Goal: Check status: Check status

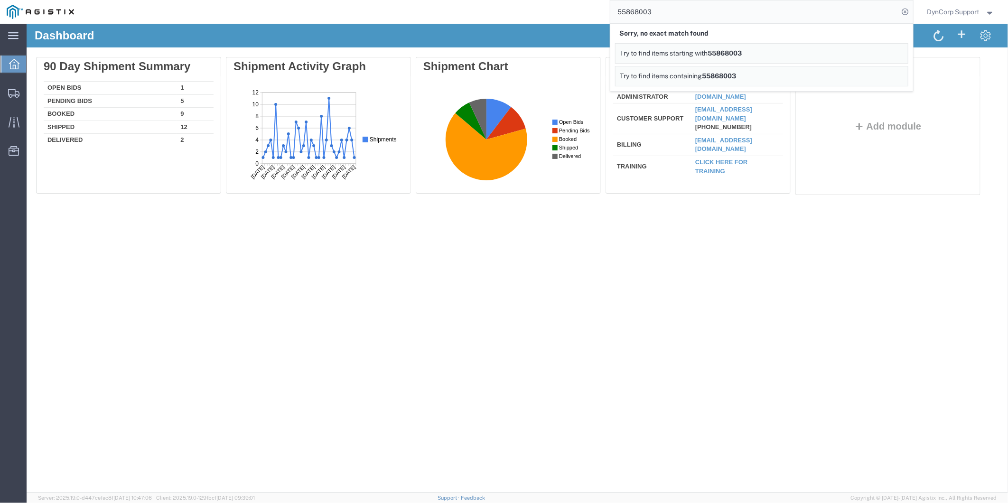
click at [538, 0] on html "main_menu Created with Sketch. Collapse Menu Dashboard Shipments Traffic Resour…" at bounding box center [504, 251] width 1008 height 503
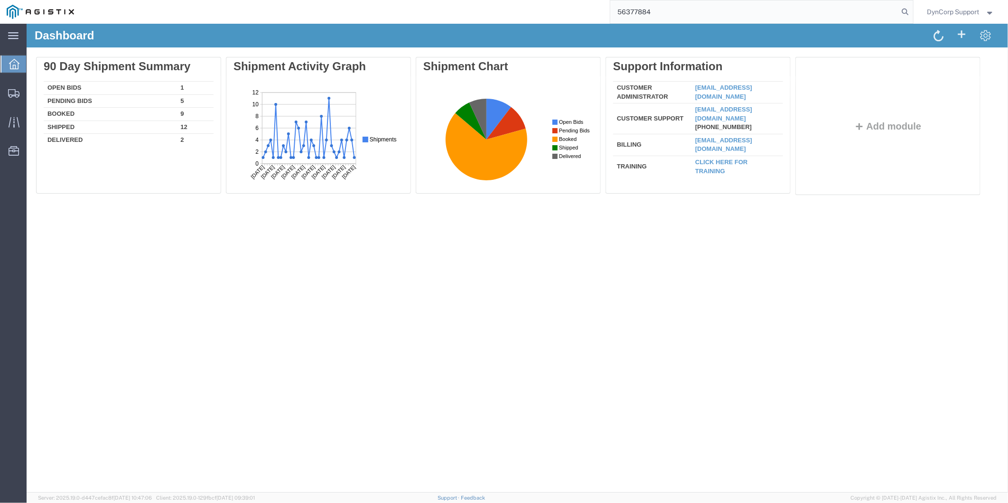
type input "56377884"
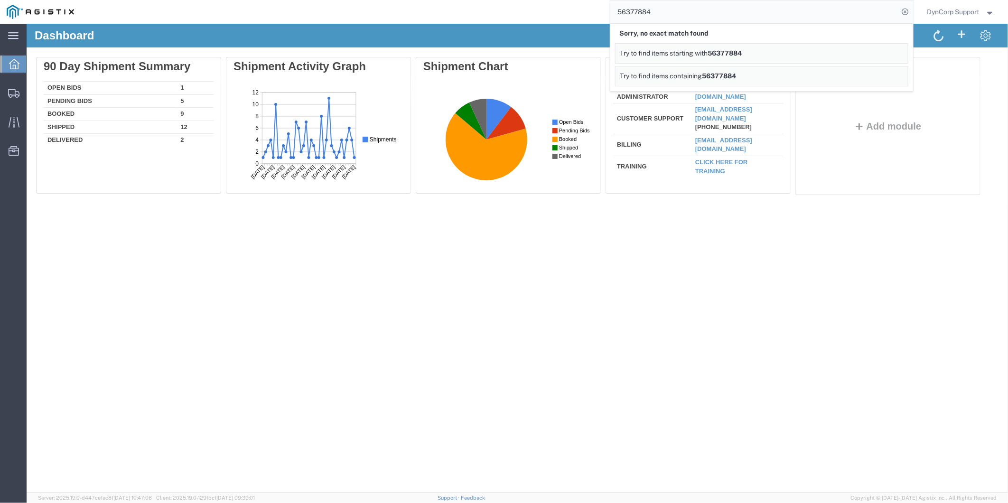
click at [990, 10] on strong "button" at bounding box center [990, 11] width 9 height 3
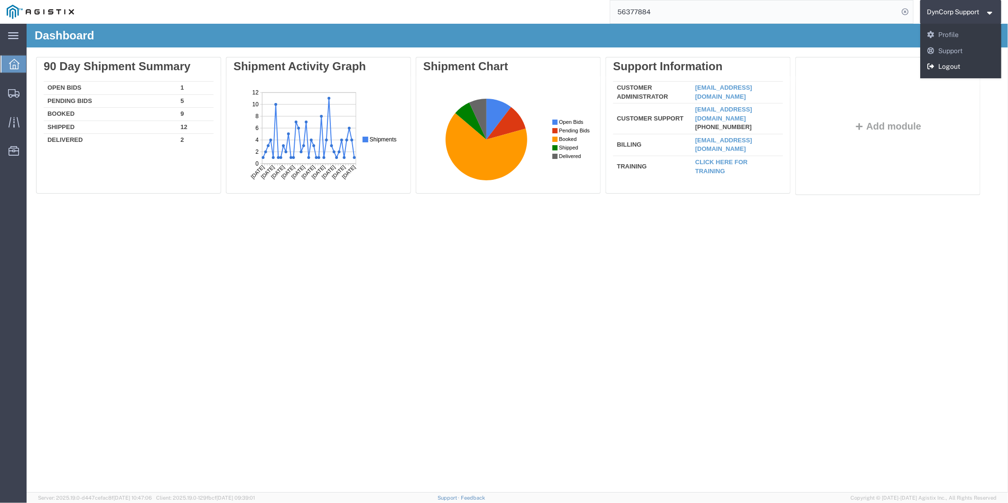
click at [964, 70] on link "Logout" at bounding box center [961, 67] width 82 height 16
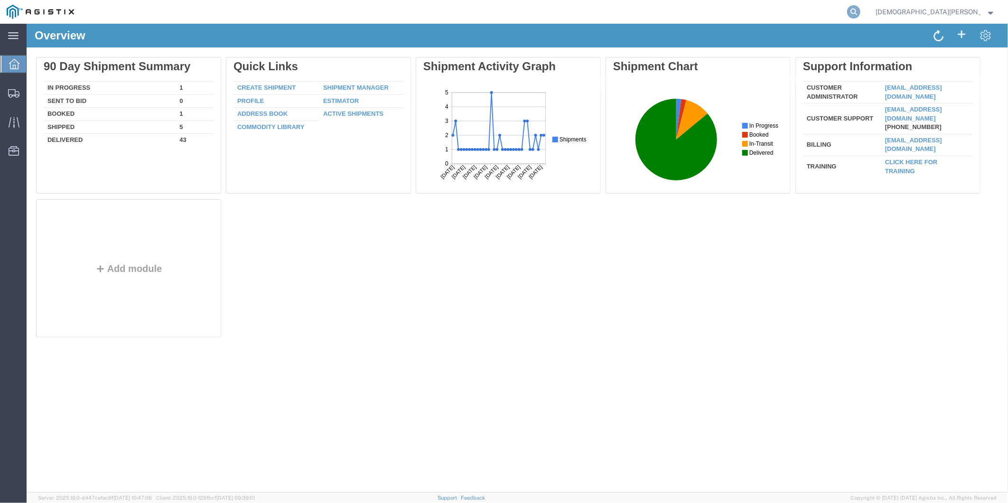
click at [860, 10] on icon at bounding box center [853, 11] width 13 height 13
click at [819, 16] on input "search" at bounding box center [702, 11] width 288 height 23
paste input "56377884"
type input "56377884"
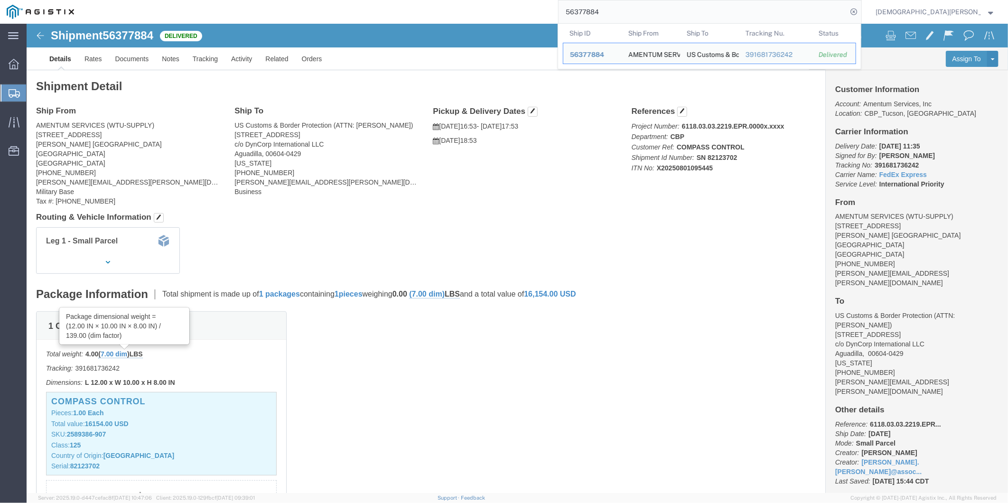
scroll to position [253, 0]
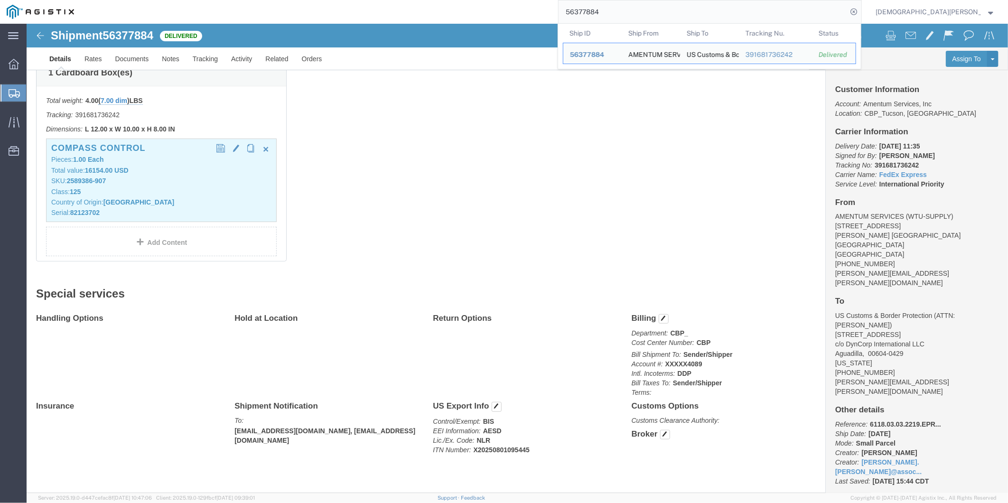
click div "COMPASS CONTROL Pieces: 1.00 Each Total value: 16154.00 USD SKU: 2589386-907 Cl…"
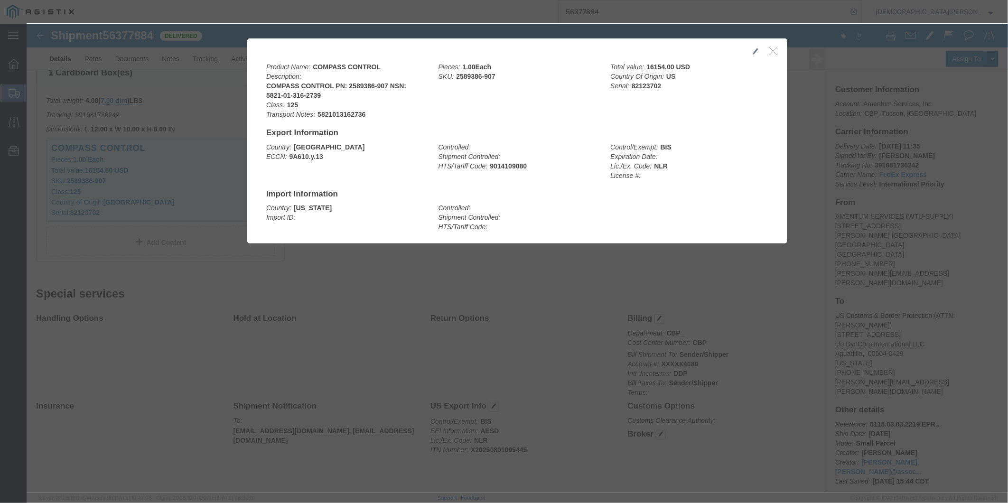
click icon "button"
